Goal: Book appointment/travel/reservation

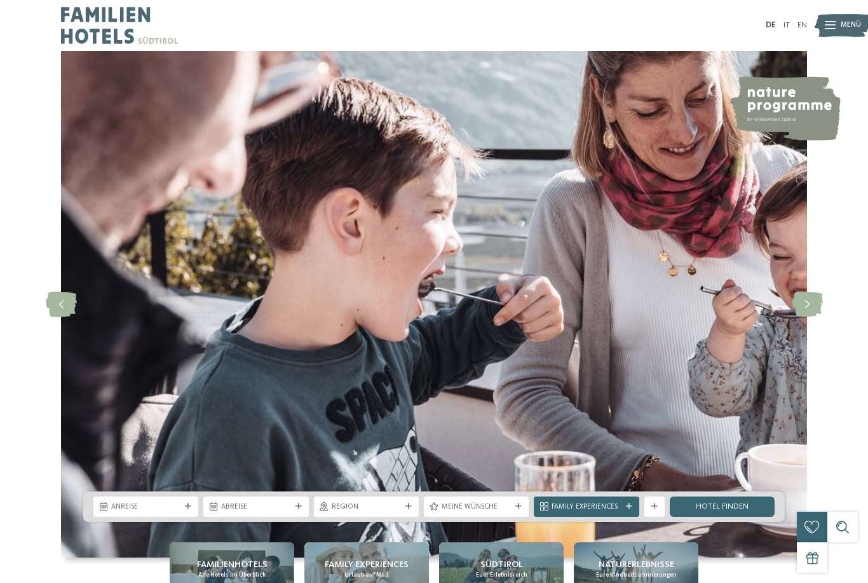
click at [106, 517] on div "Anreise" at bounding box center [145, 506] width 105 height 20
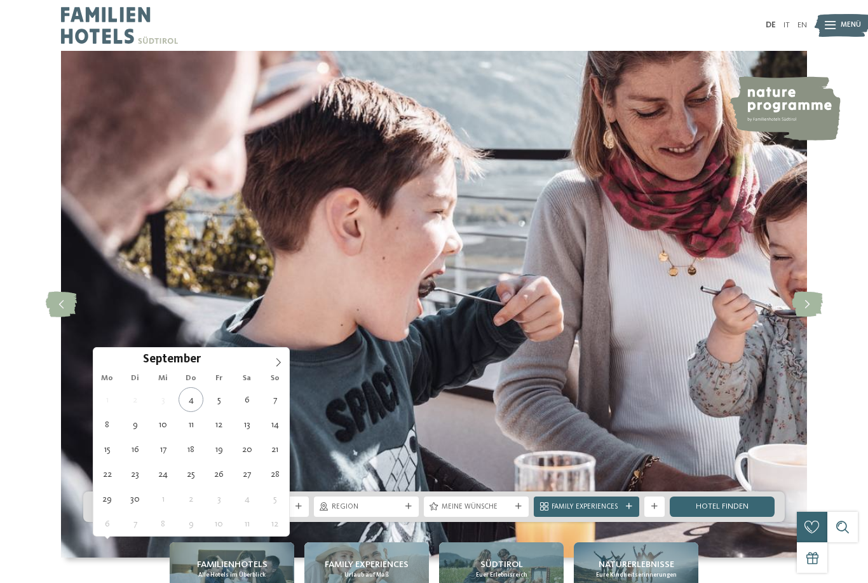
type div "[DATE]"
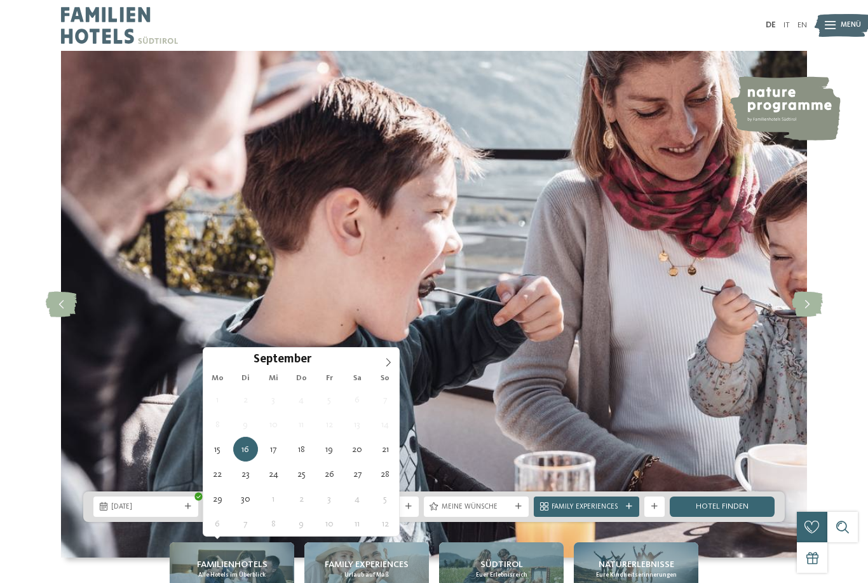
type div "[DATE]"
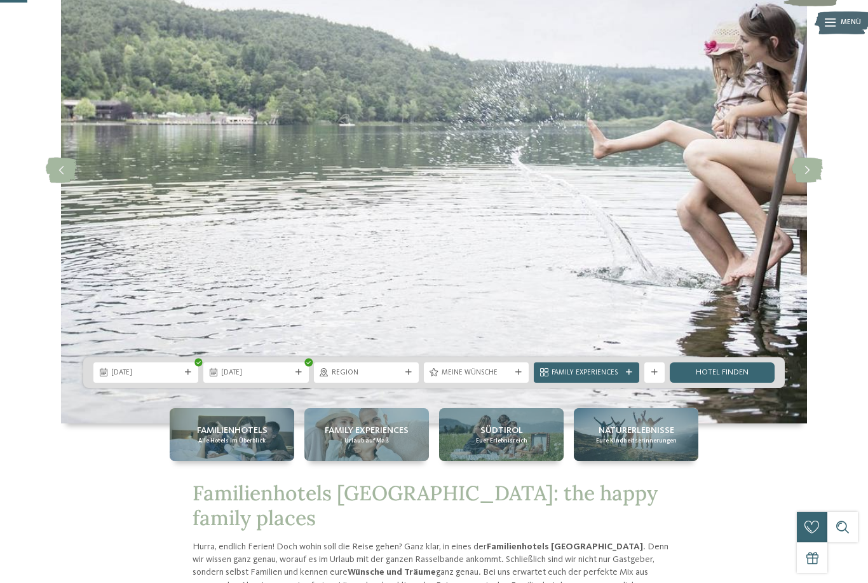
scroll to position [134, 0]
click at [732, 383] on link "Hotel finden" at bounding box center [722, 372] width 105 height 20
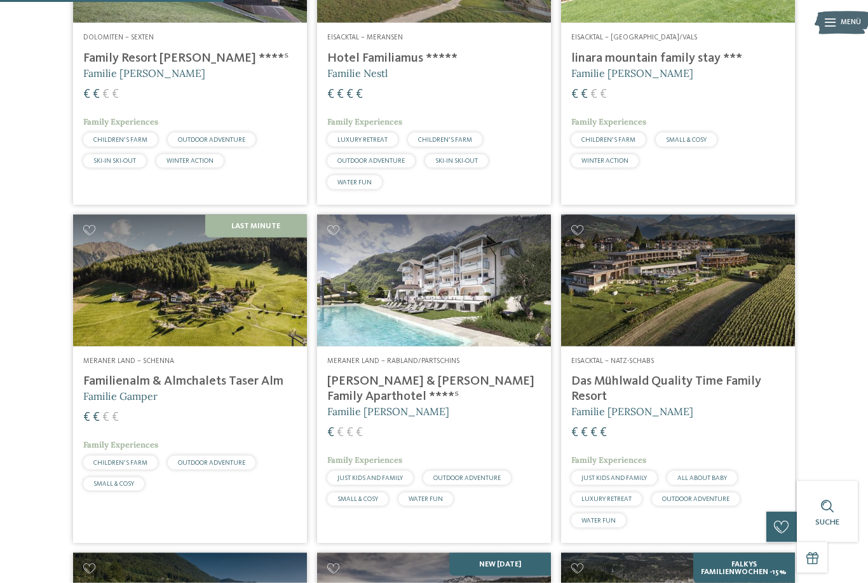
scroll to position [775, 0]
click at [726, 400] on h4 "Das Mühlwald Quality Time Family Resort" at bounding box center [678, 388] width 214 height 31
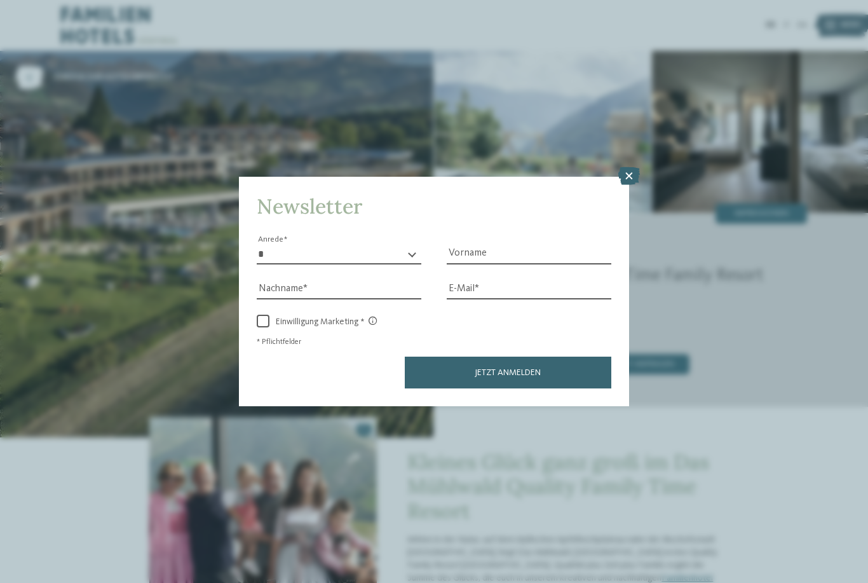
click at [632, 167] on icon at bounding box center [629, 176] width 22 height 18
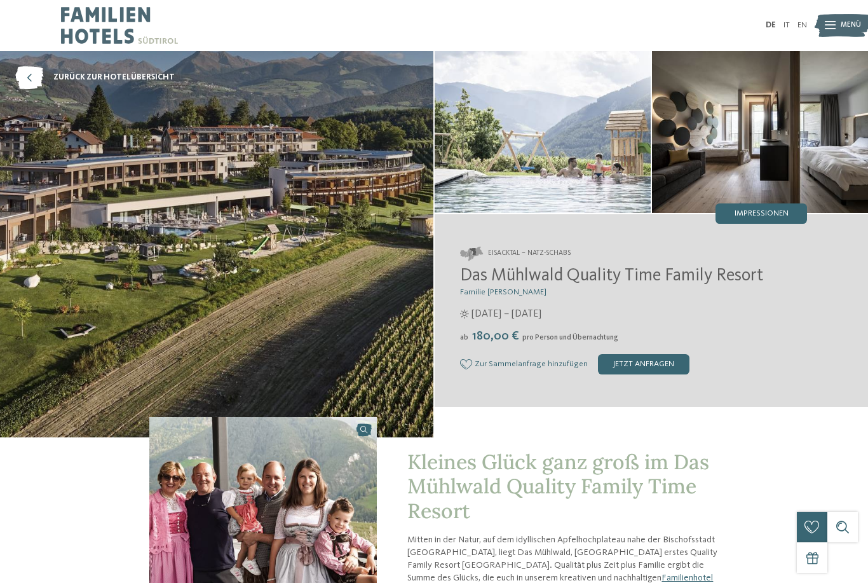
click at [836, 25] on img at bounding box center [843, 25] width 56 height 28
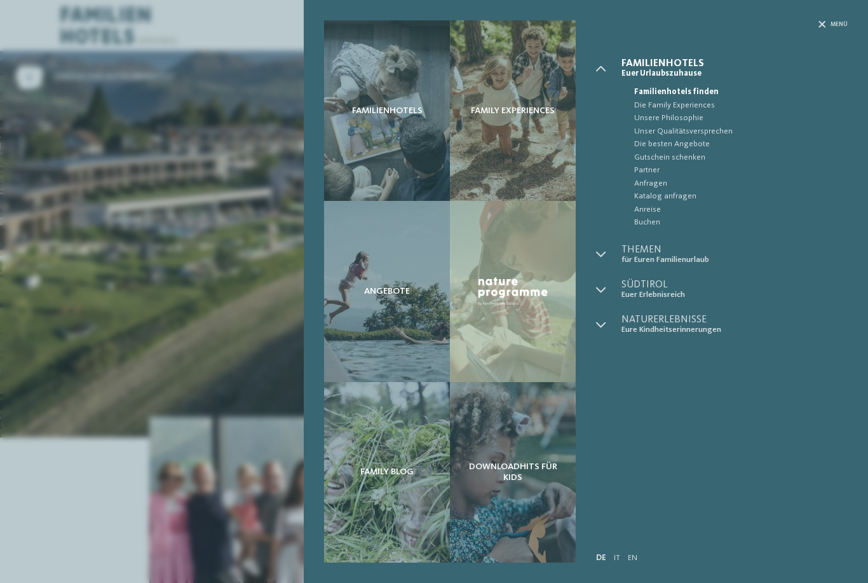
click at [823, 27] on icon at bounding box center [822, 24] width 7 height 7
